Goal: Task Accomplishment & Management: Use online tool/utility

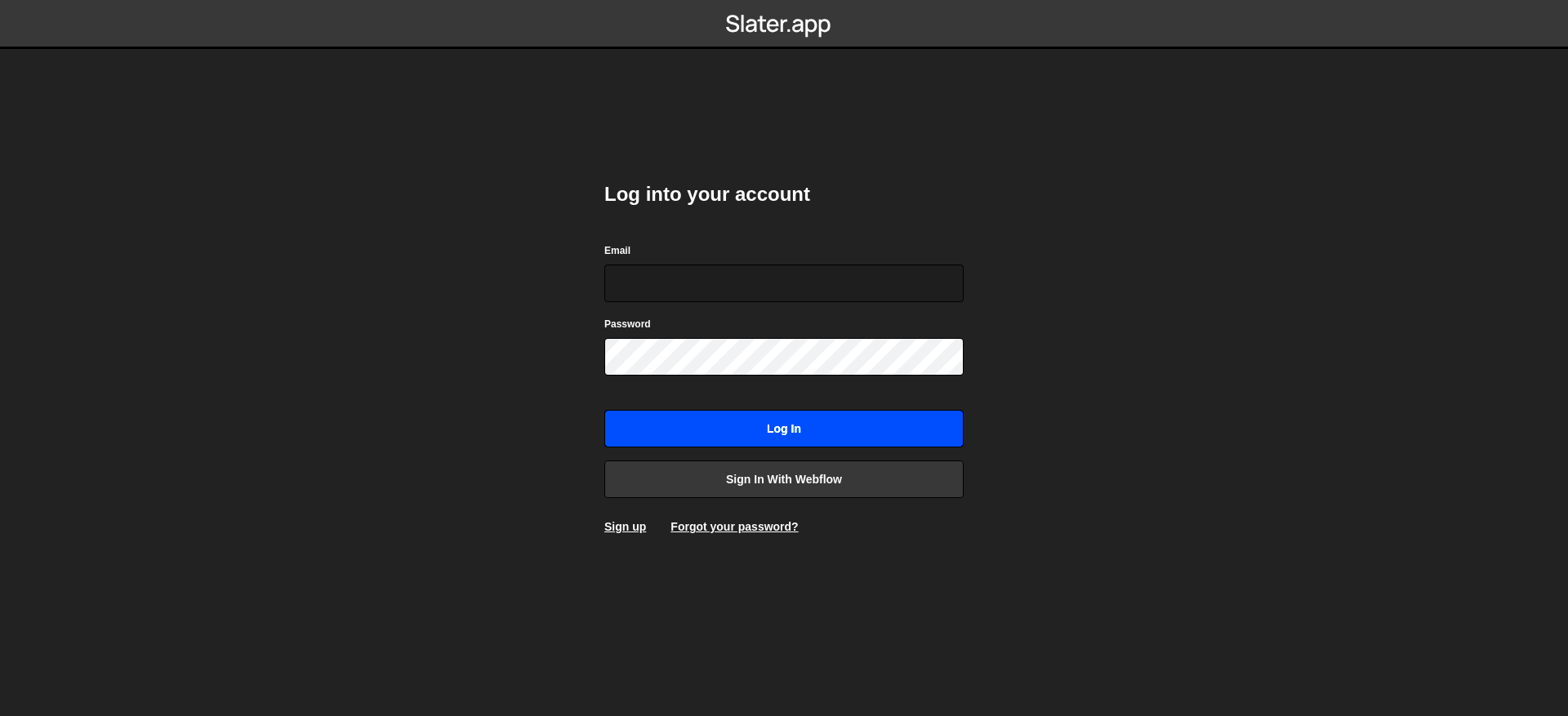
type input "[EMAIL_ADDRESS][DOMAIN_NAME]"
click at [793, 430] on input "Log in" at bounding box center [784, 428] width 359 height 38
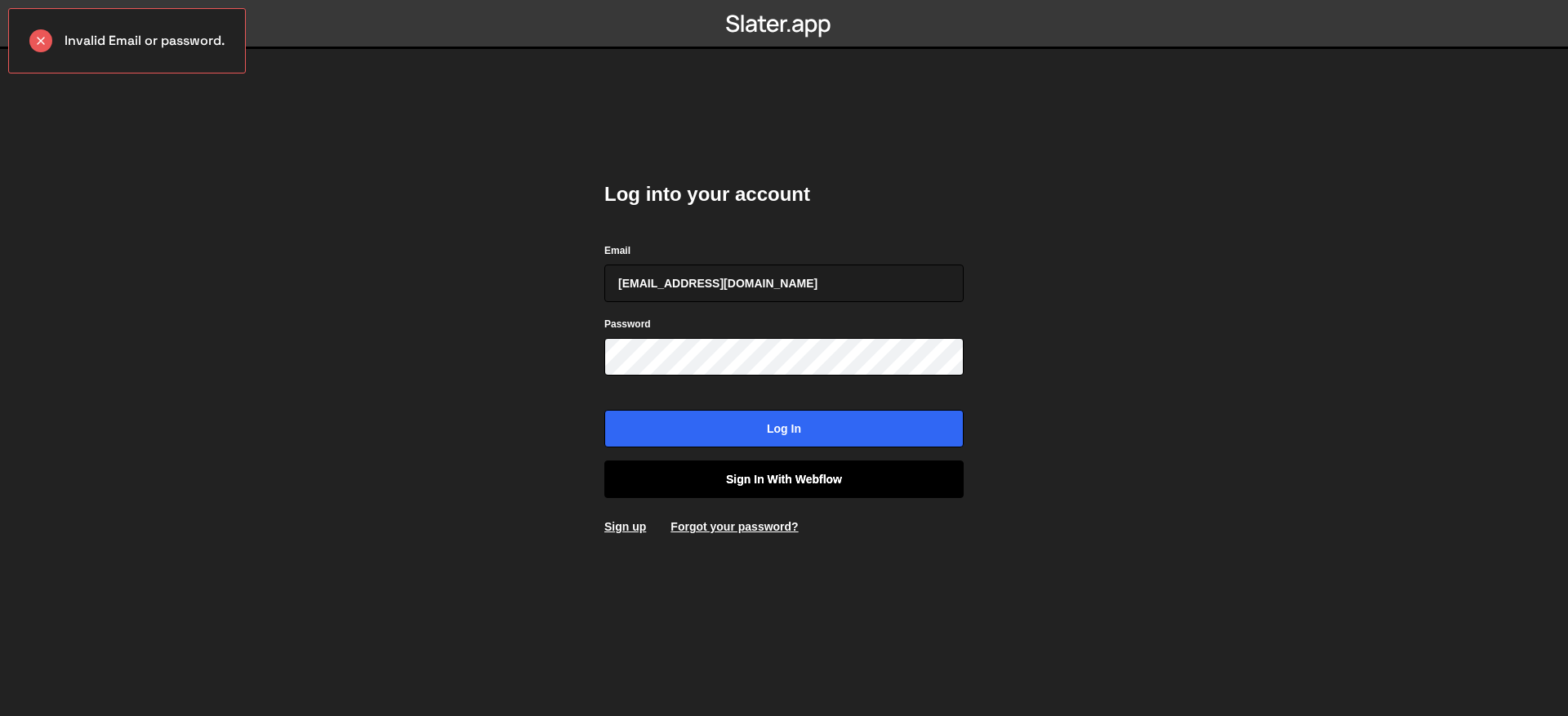
click at [748, 480] on link "Sign in with Webflow" at bounding box center [784, 479] width 359 height 38
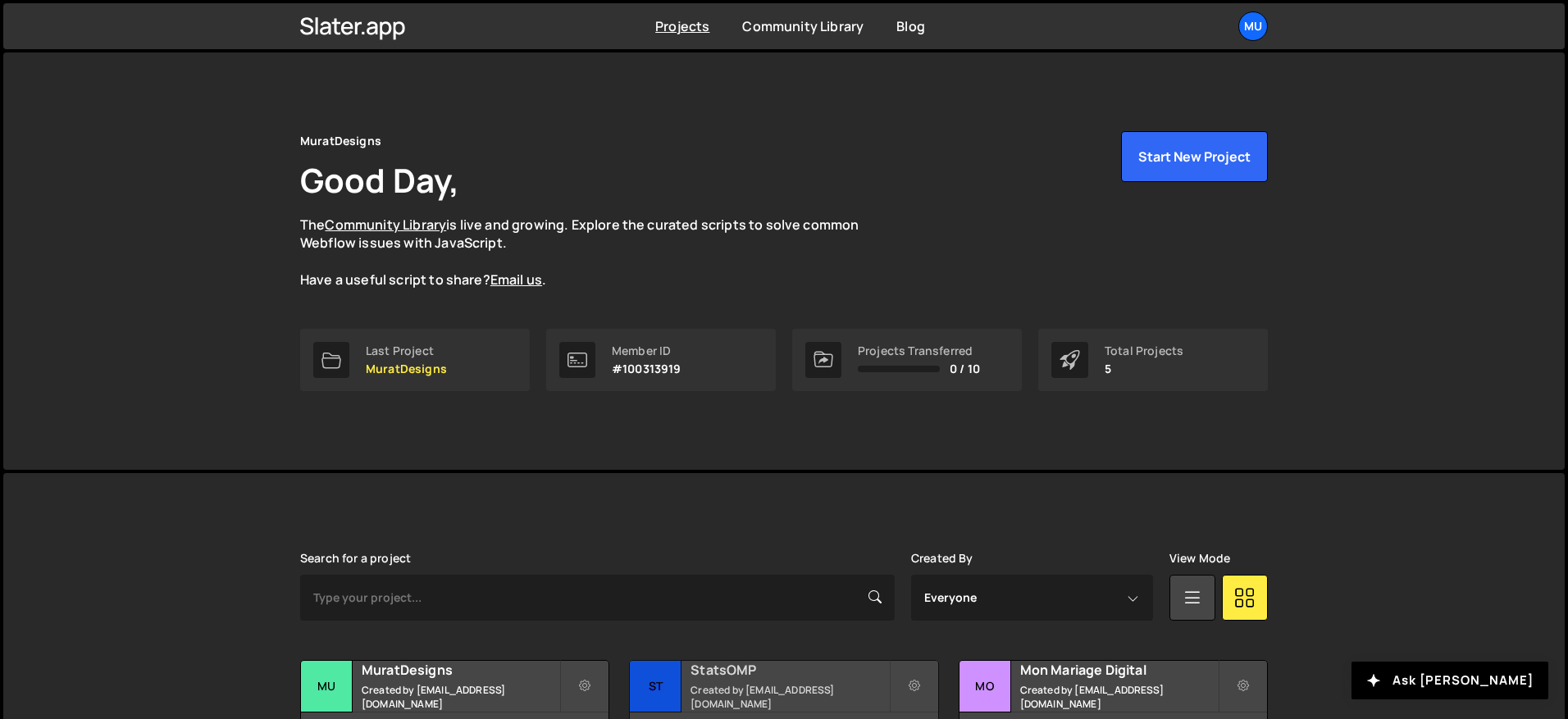
scroll to position [248, 0]
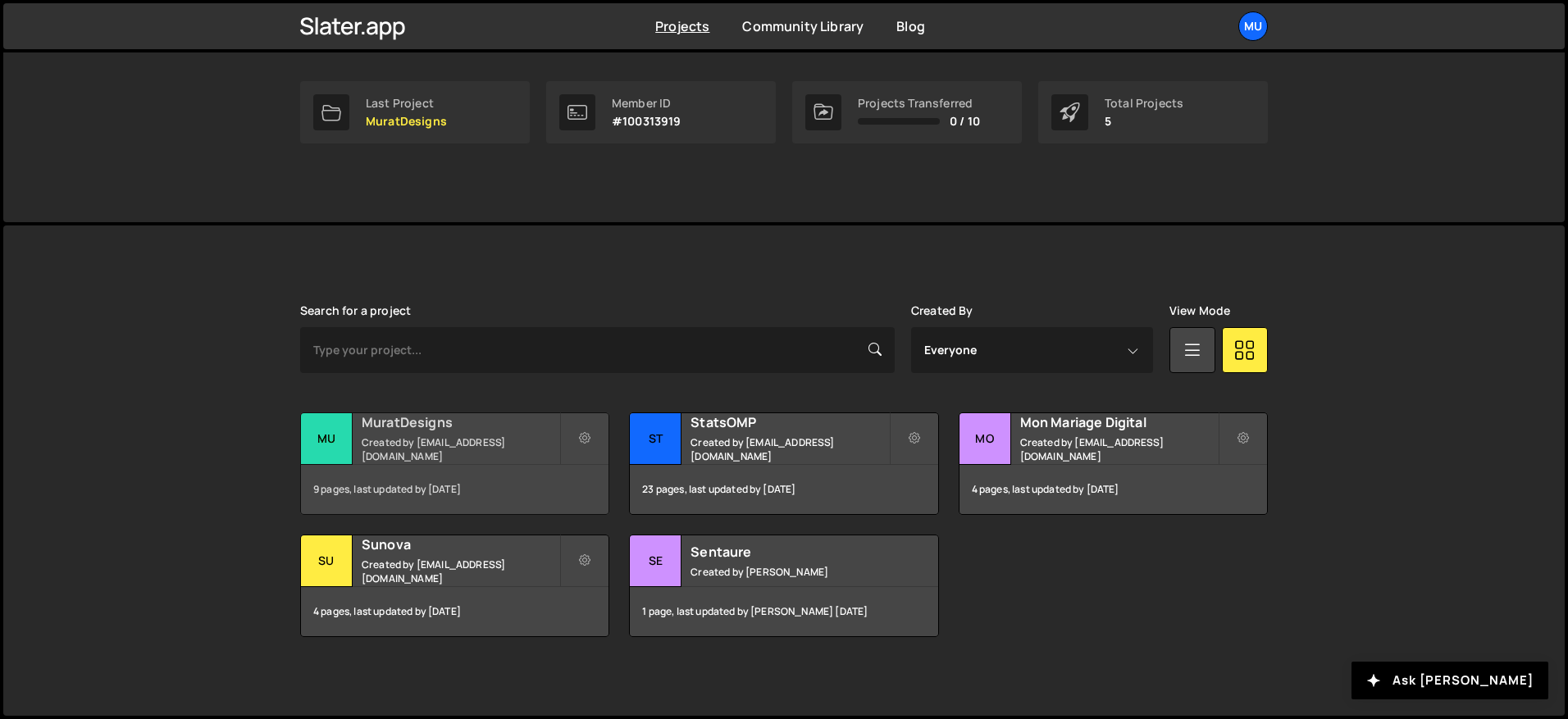
click at [467, 450] on small "Created by muratdesigns1@gmail.com" at bounding box center [460, 450] width 197 height 28
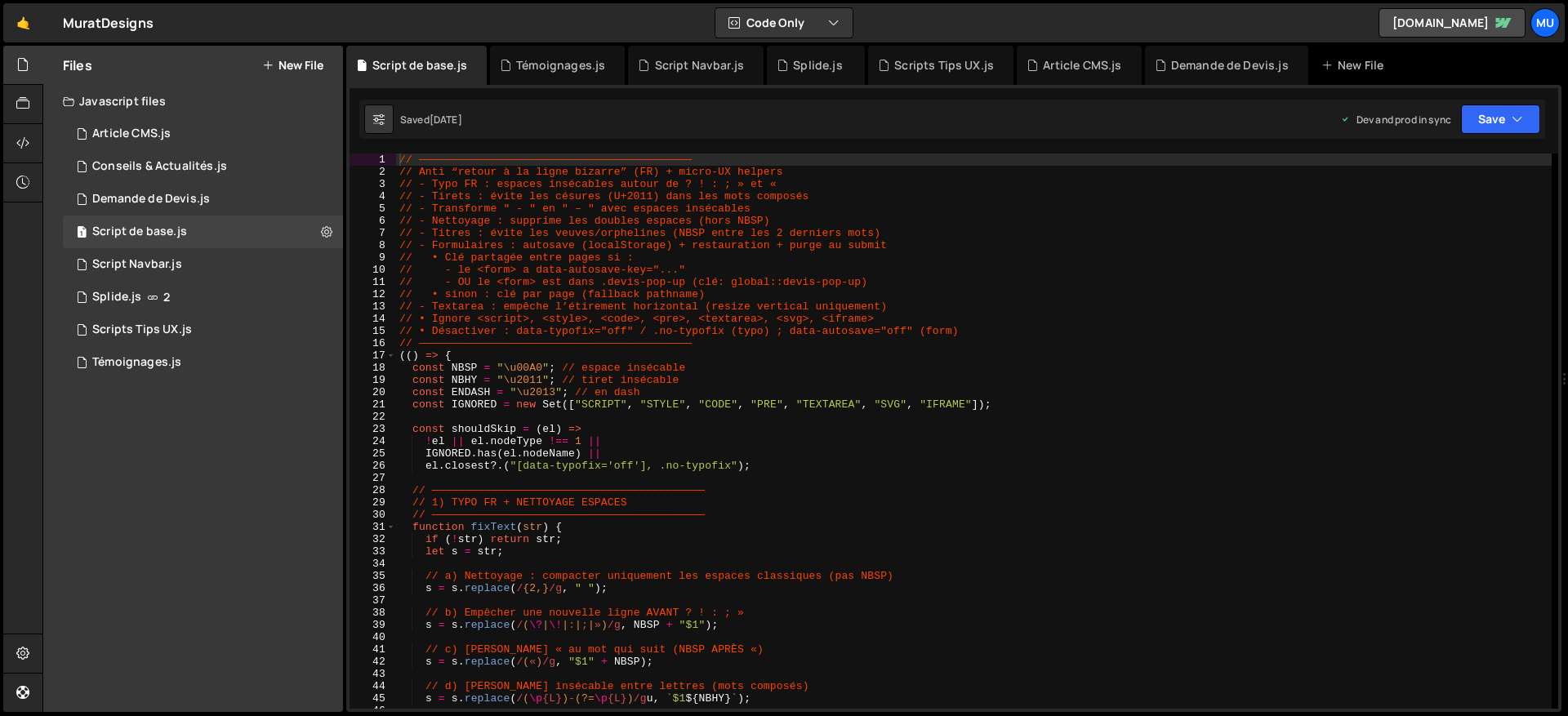
click at [310, 65] on button "New File" at bounding box center [293, 65] width 61 height 13
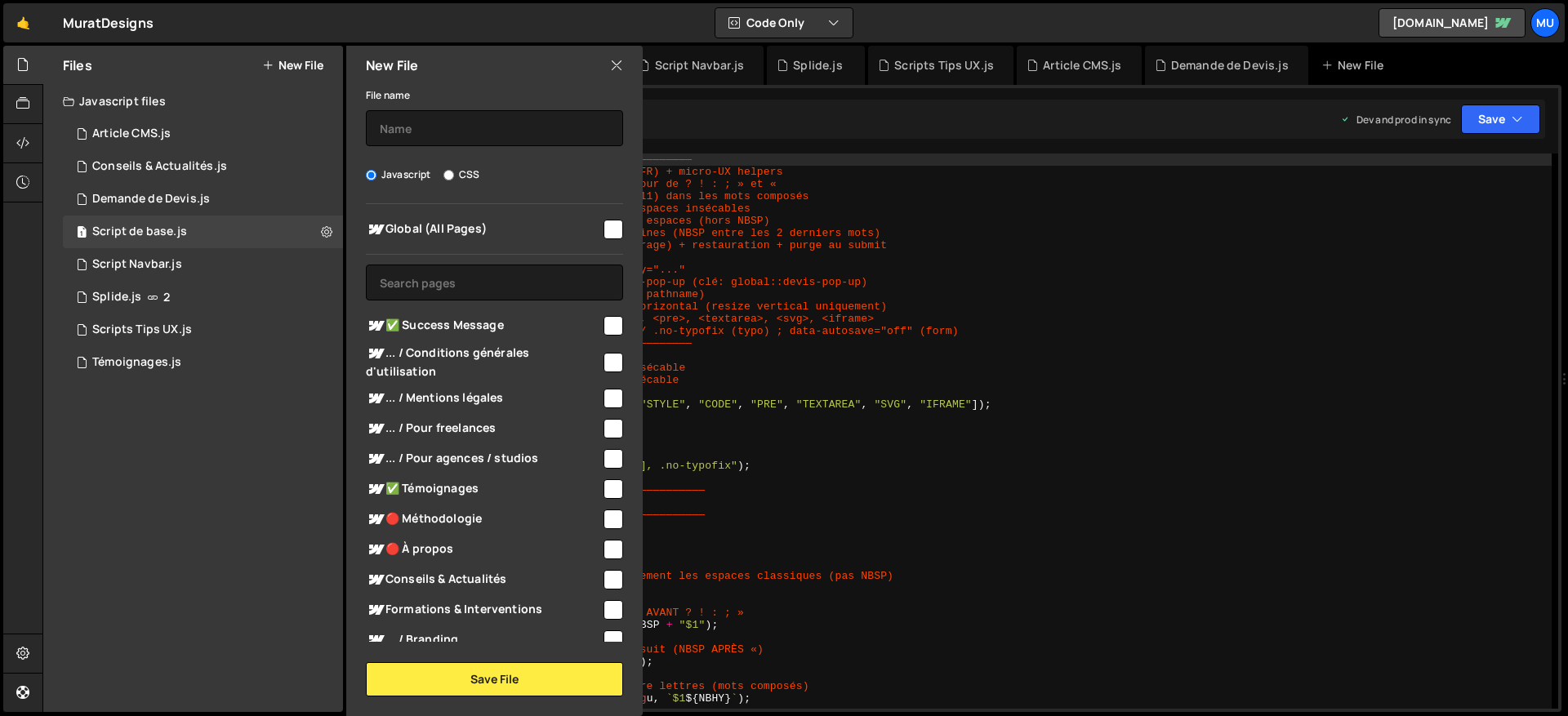
click at [391, 101] on label "File name" at bounding box center [389, 96] width 45 height 17
click at [381, 125] on input "text" at bounding box center [494, 128] width 257 height 36
click at [394, 138] on input "text" at bounding box center [494, 128] width 257 height 36
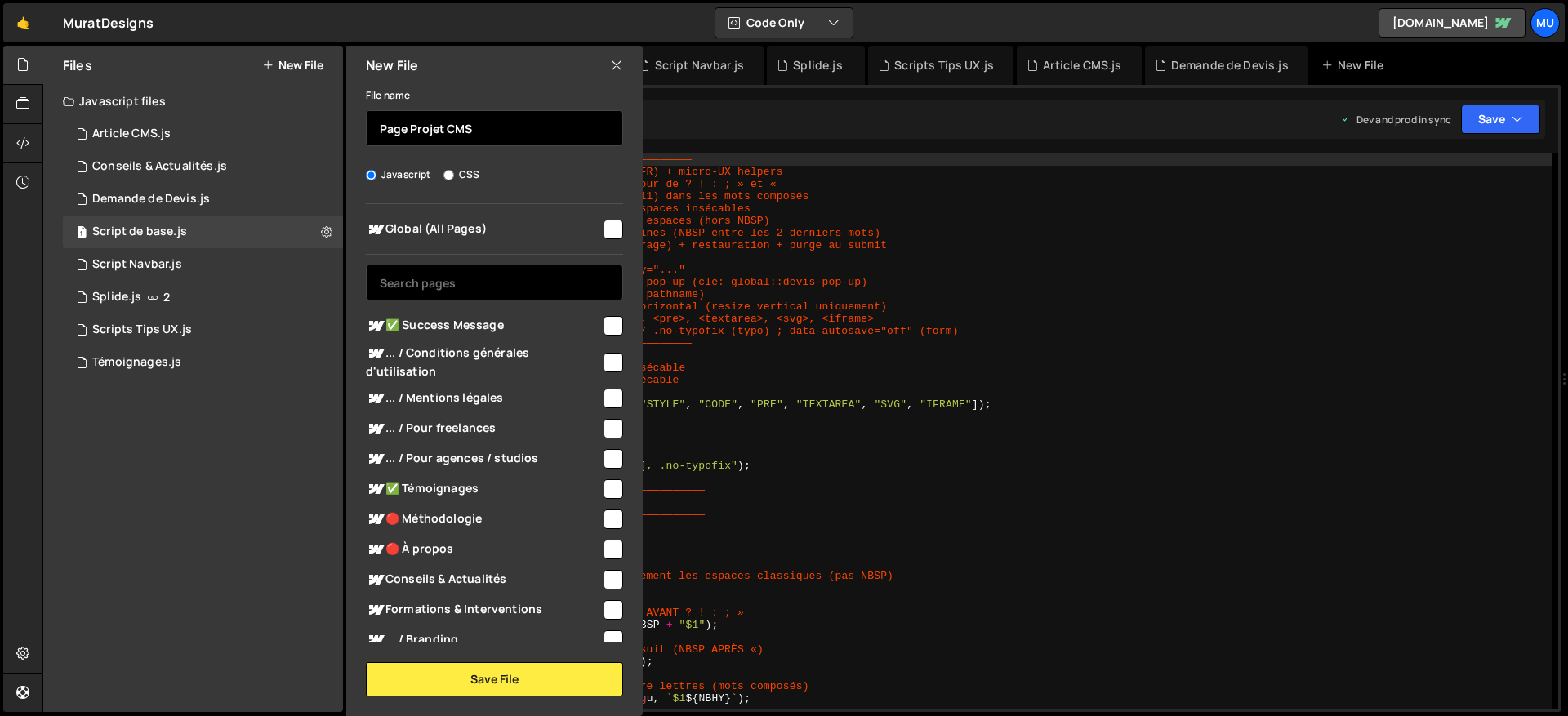
type input "Page Projet CMS"
click at [490, 287] on input "text" at bounding box center [494, 282] width 257 height 36
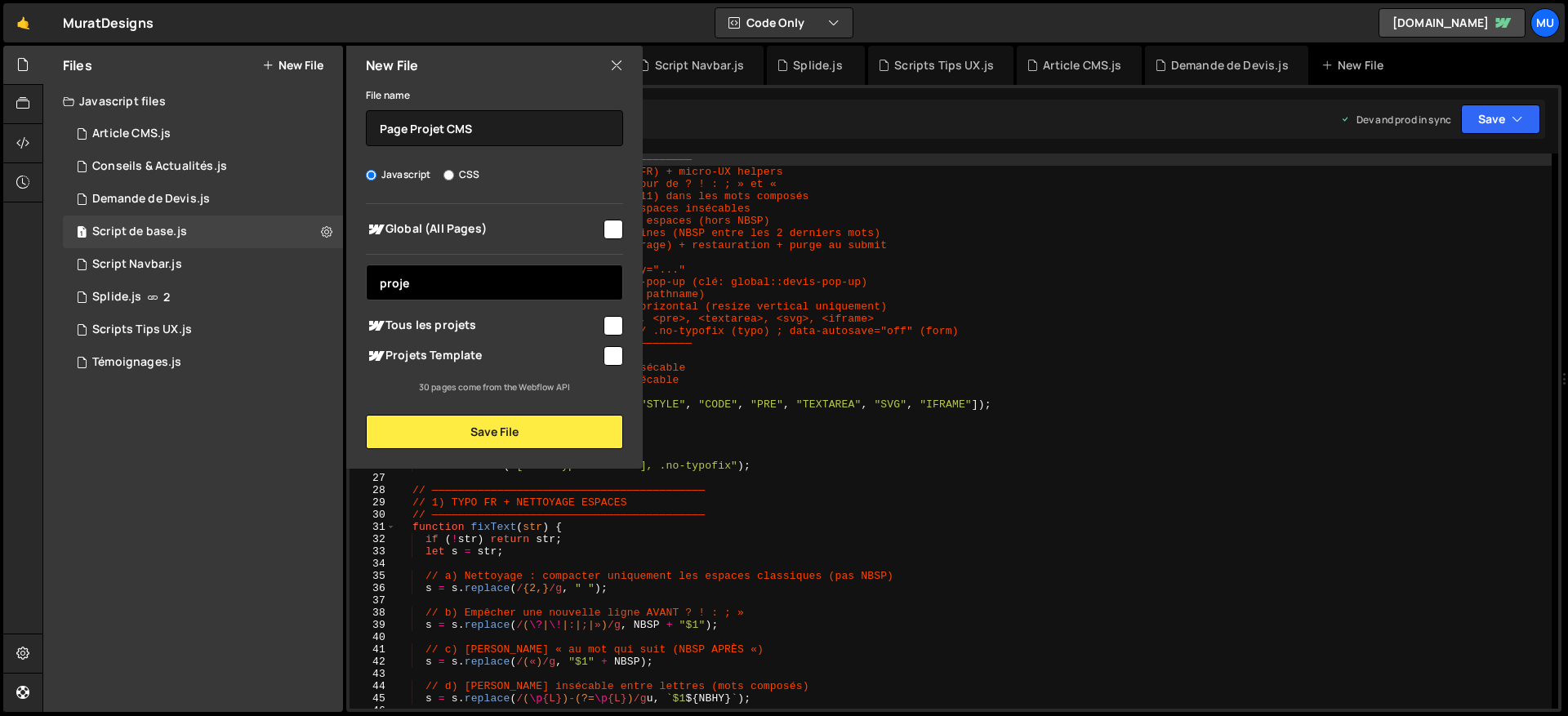
type input "proje"
click at [479, 359] on span "Projets Template" at bounding box center [484, 355] width 236 height 19
checkbox input "true"
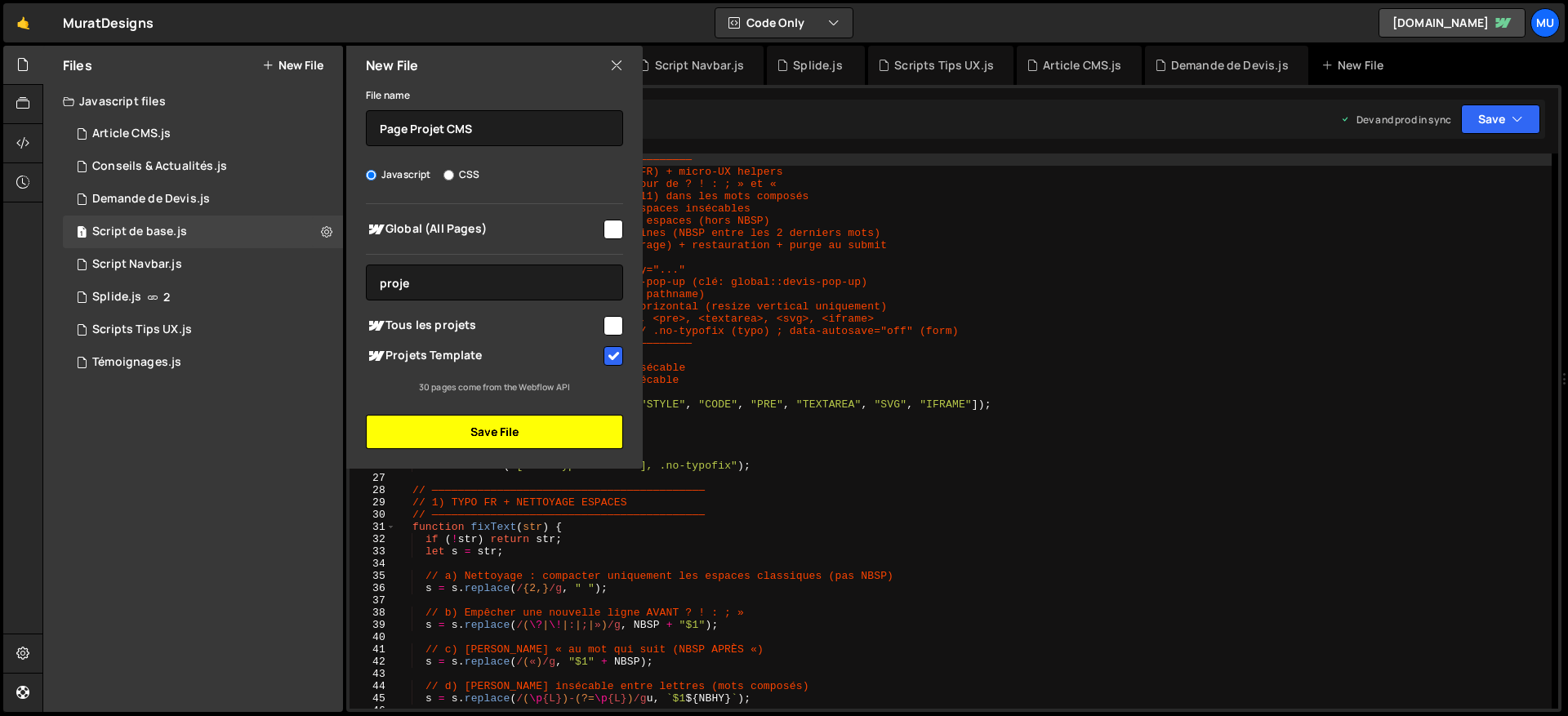
click at [489, 443] on button "Save File" at bounding box center [494, 431] width 257 height 34
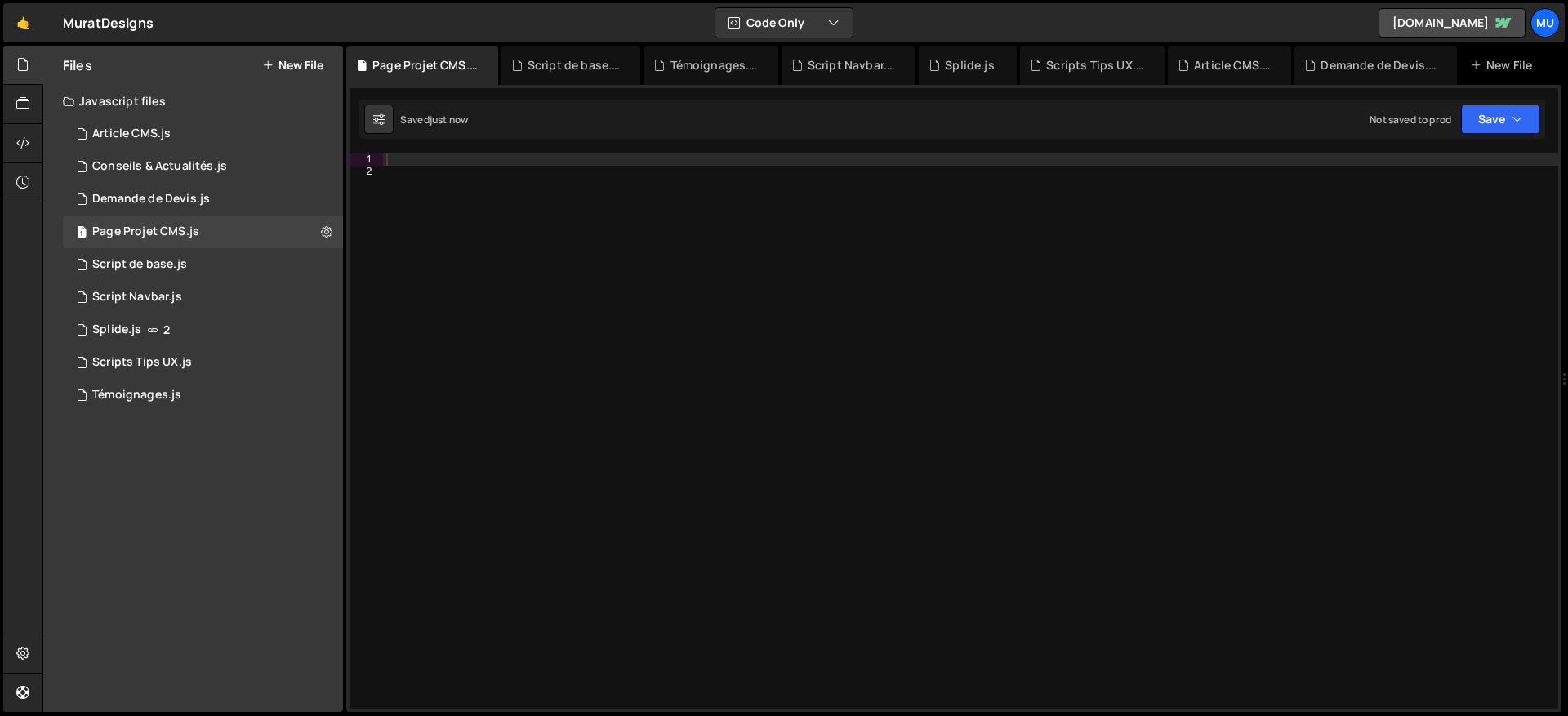
click at [1268, 348] on div at bounding box center [970, 443] width 1175 height 580
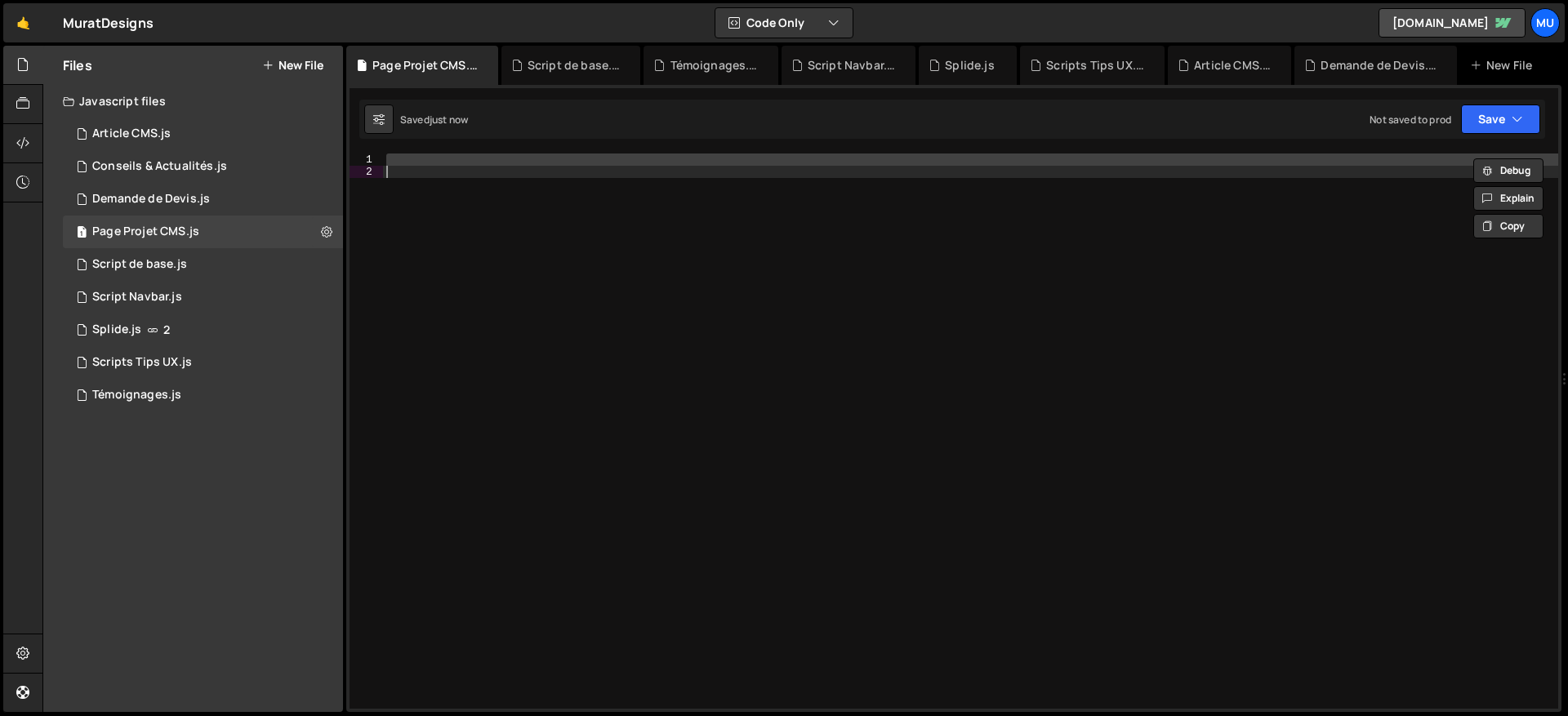
paste textarea
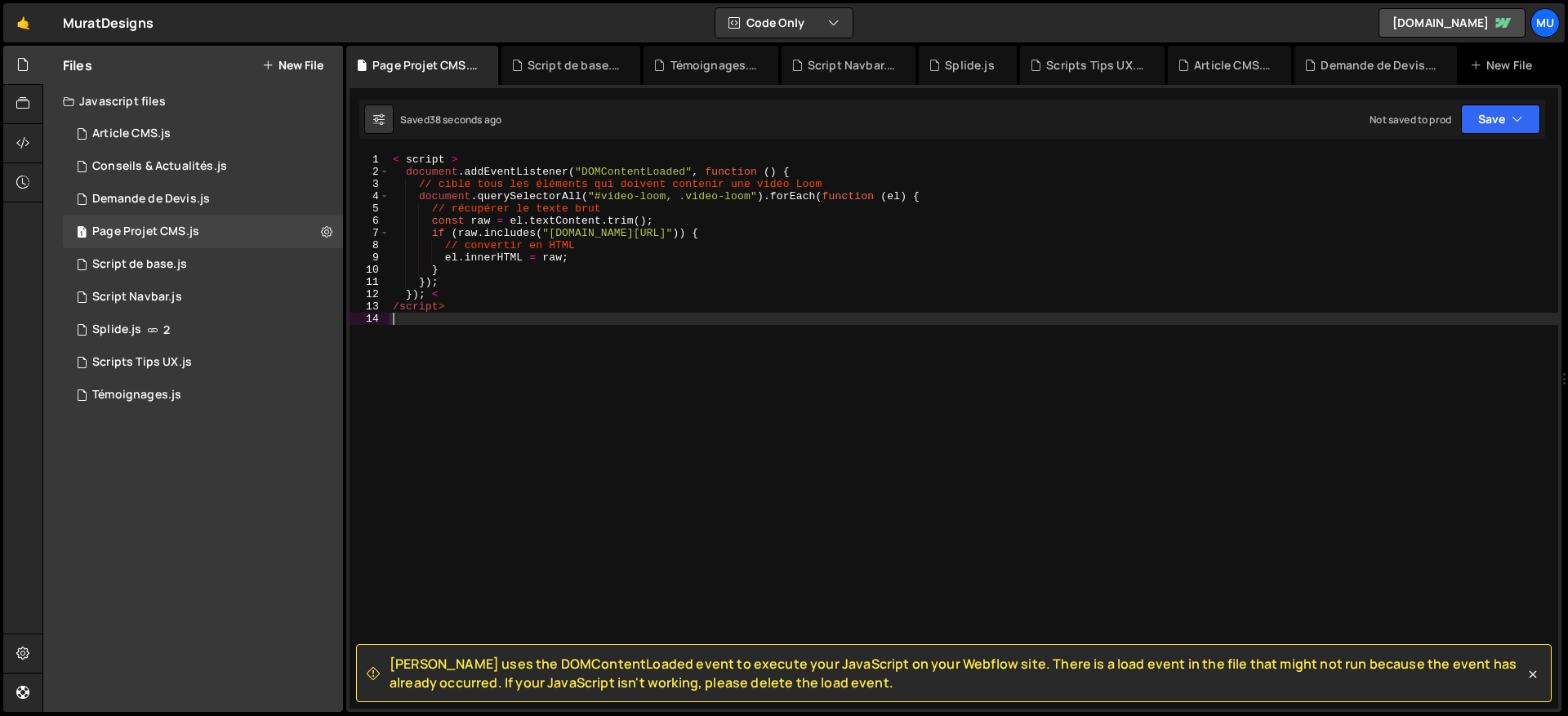
click at [691, 425] on div "< script > document . addEventListener ( "DOMContentLoaded" , function ( ) { //…" at bounding box center [974, 443] width 1168 height 580
type textarea "/script>"
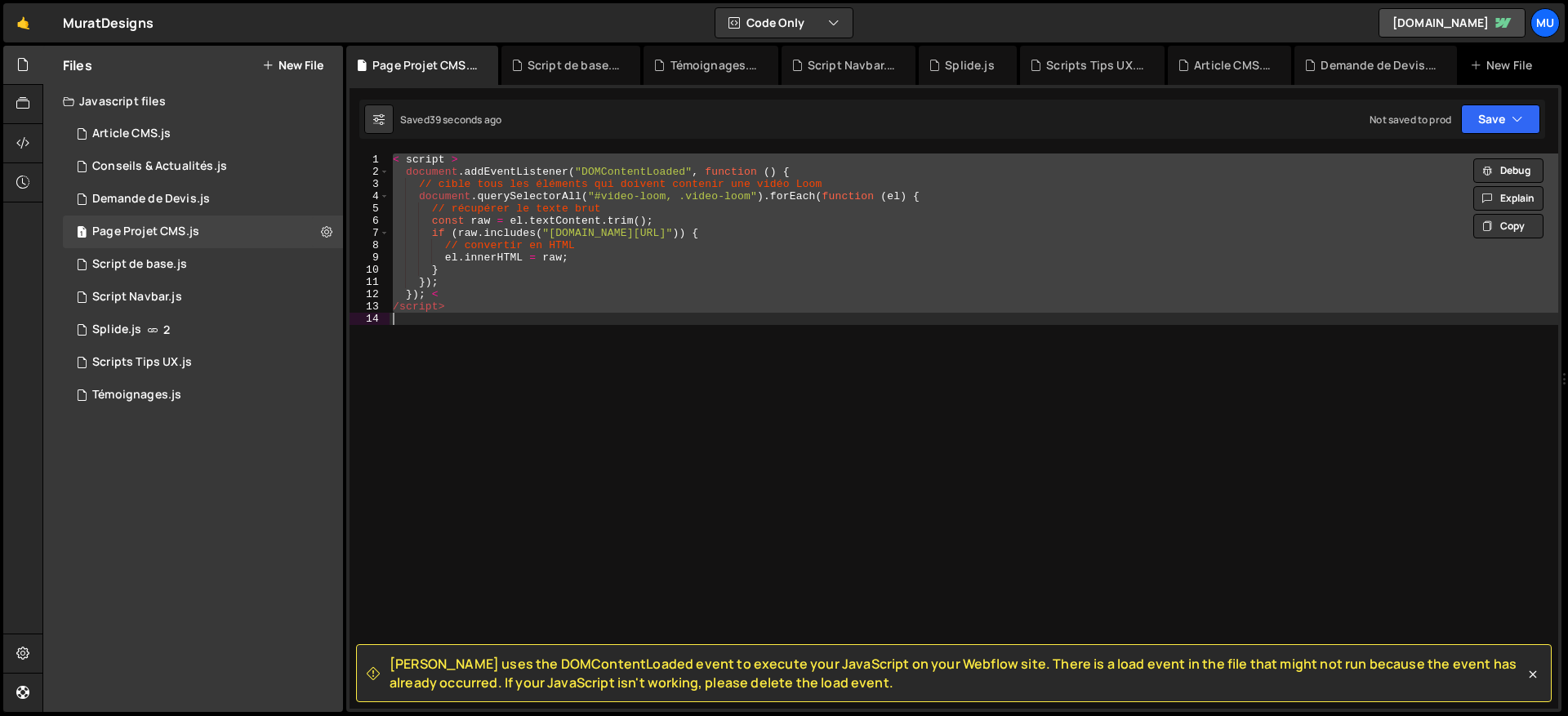
paste textarea
